Goal: Go to known website: Access a specific website the user already knows

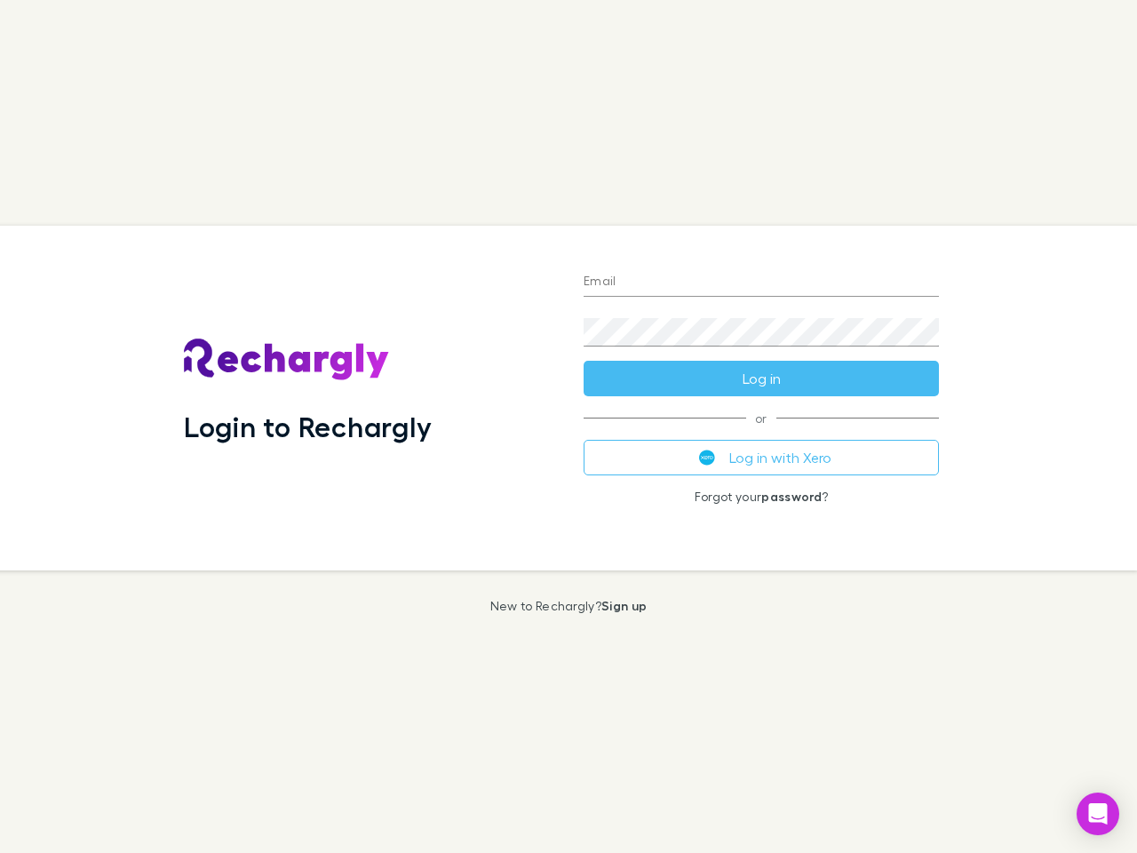
click at [569, 426] on div "Login to Rechargly" at bounding box center [370, 398] width 400 height 345
click at [761, 283] on input "Email" at bounding box center [761, 282] width 355 height 28
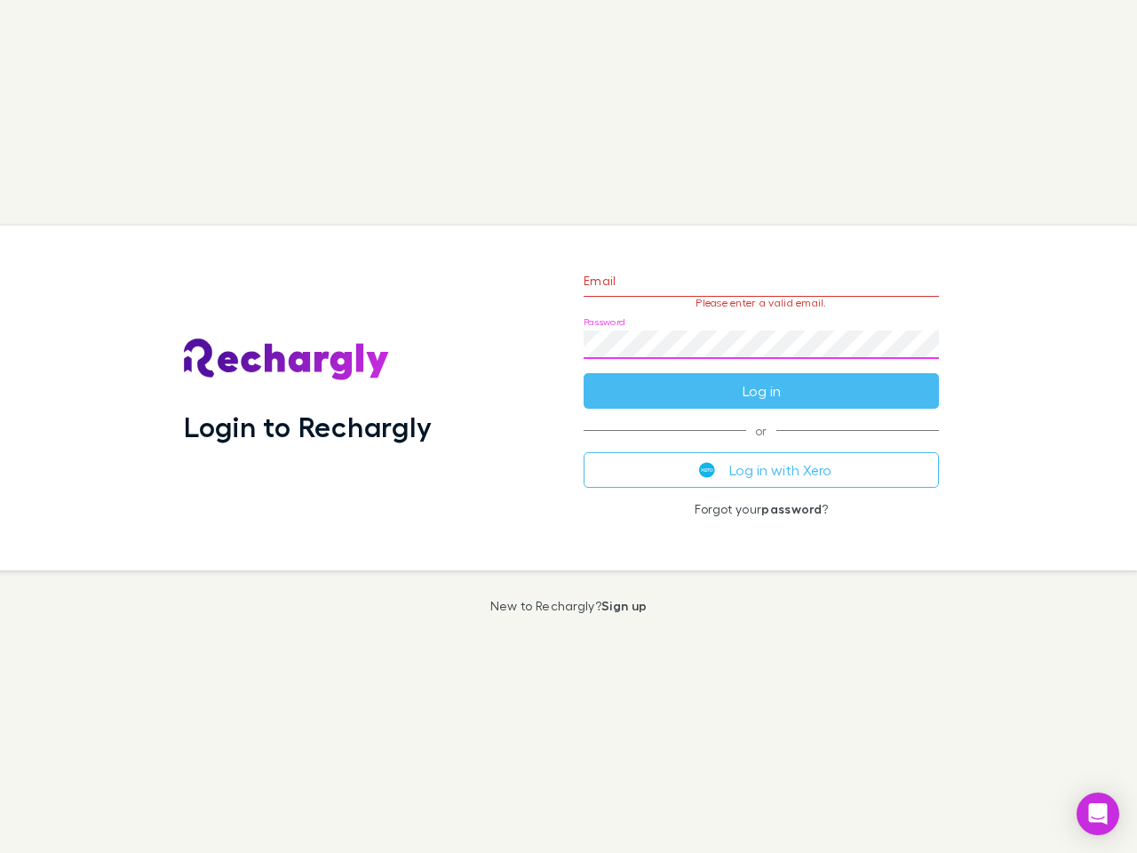
click at [761, 378] on form "Email Please enter a valid email. Password Log in" at bounding box center [761, 331] width 355 height 155
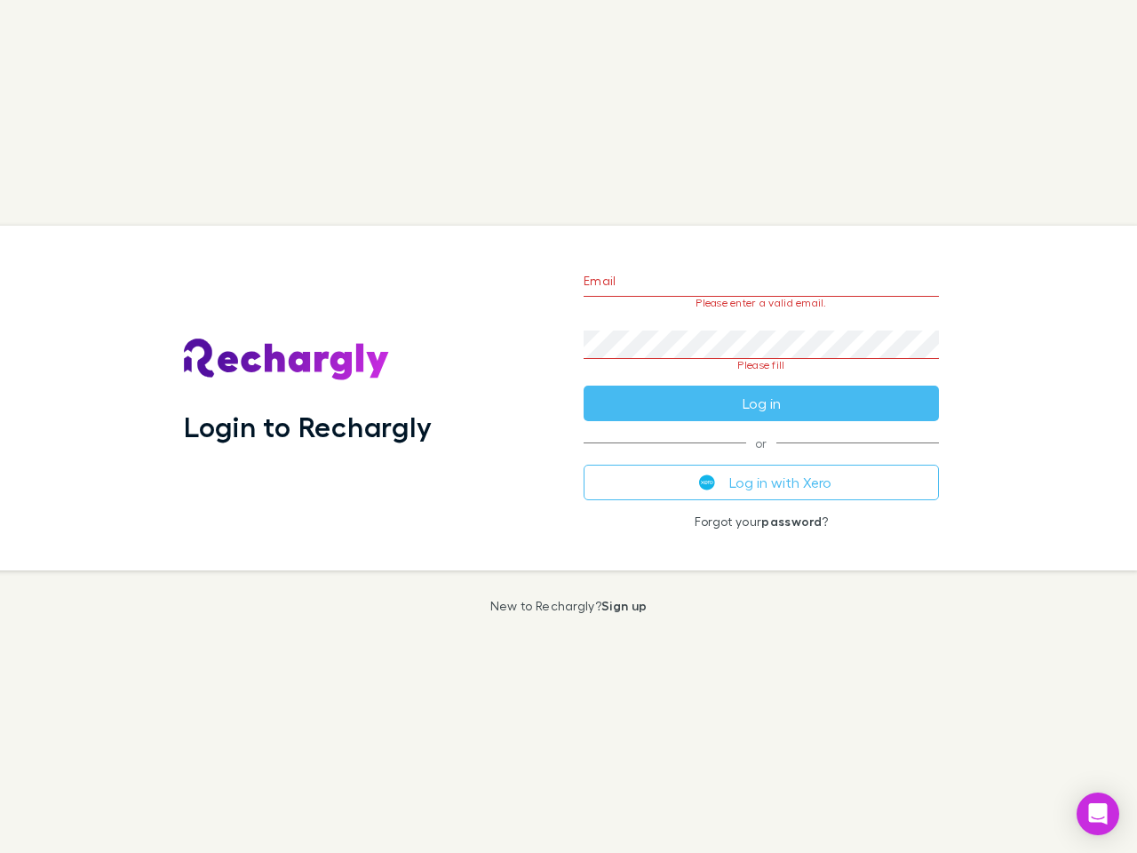
click at [761, 458] on div "Email Please enter a valid email. Password Please fill Log in or Log in with Xe…" at bounding box center [761, 398] width 384 height 345
click at [1098, 814] on icon "Open Intercom Messenger" at bounding box center [1098, 813] width 19 height 21
